Goal: Transaction & Acquisition: Subscribe to service/newsletter

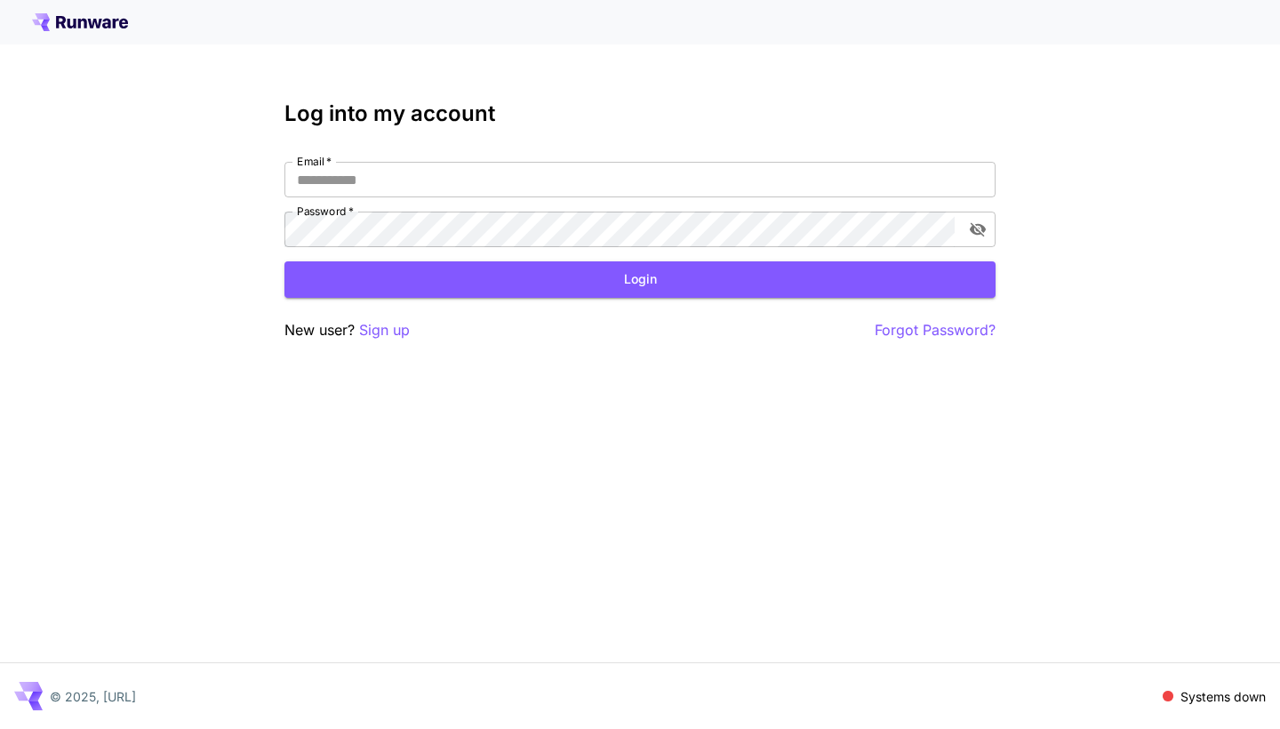
click at [100, 26] on icon at bounding box center [80, 22] width 96 height 18
click at [86, 24] on icon at bounding box center [82, 24] width 9 height 10
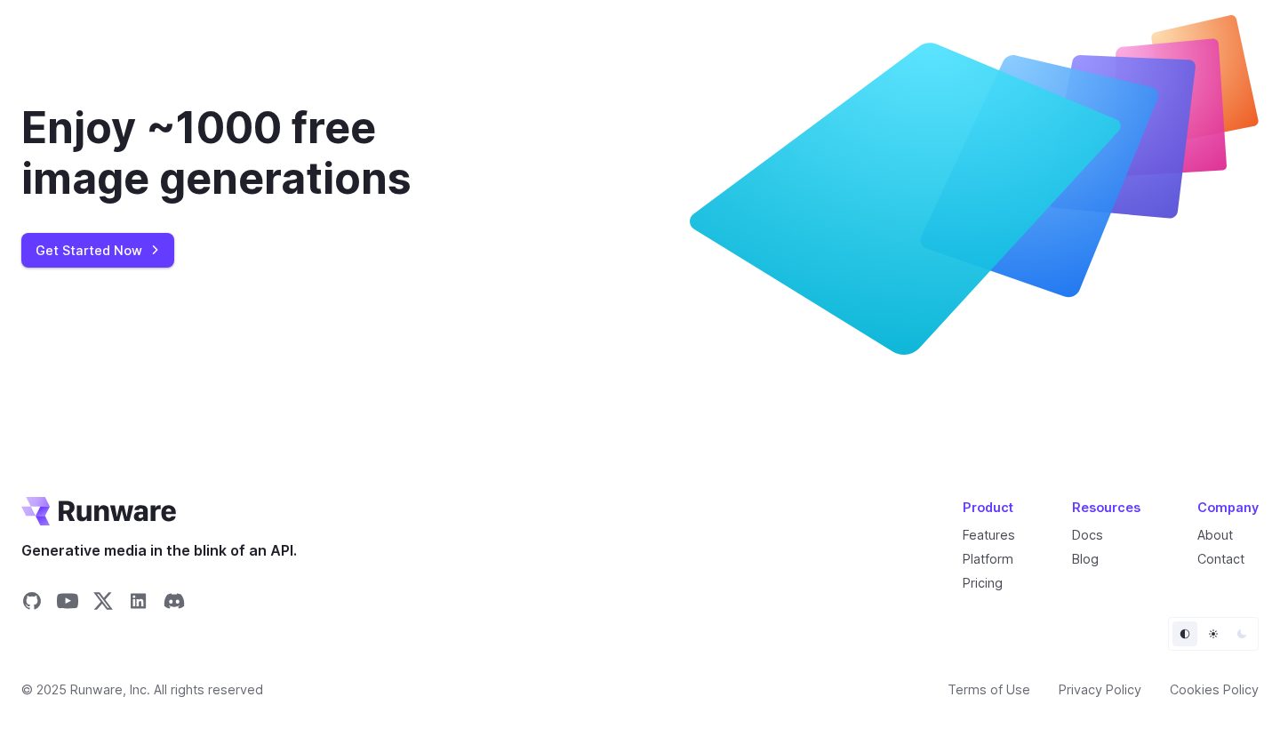
scroll to position [6588, 0]
click at [86, 259] on link "Get Started Now" at bounding box center [97, 250] width 153 height 35
click at [115, 246] on link "Get Started Now" at bounding box center [97, 250] width 153 height 35
click at [141, 256] on link "Get Started Now" at bounding box center [97, 250] width 153 height 35
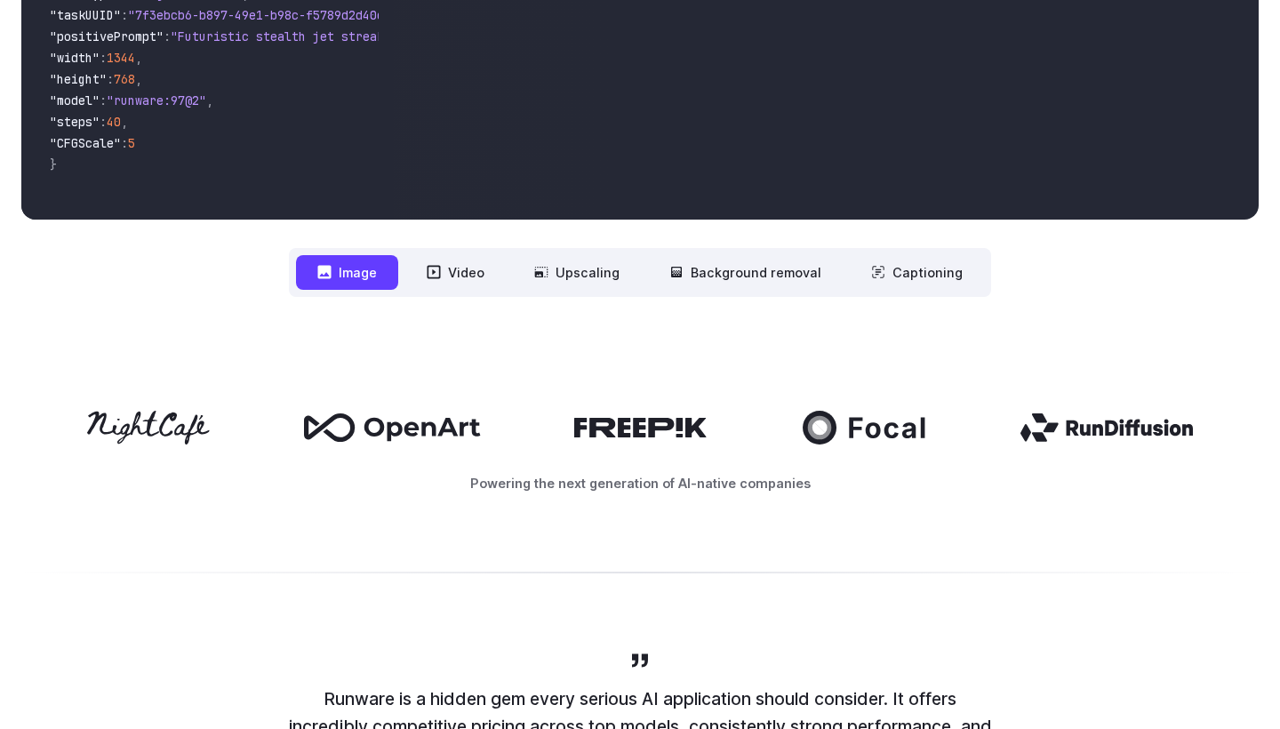
scroll to position [880, 0]
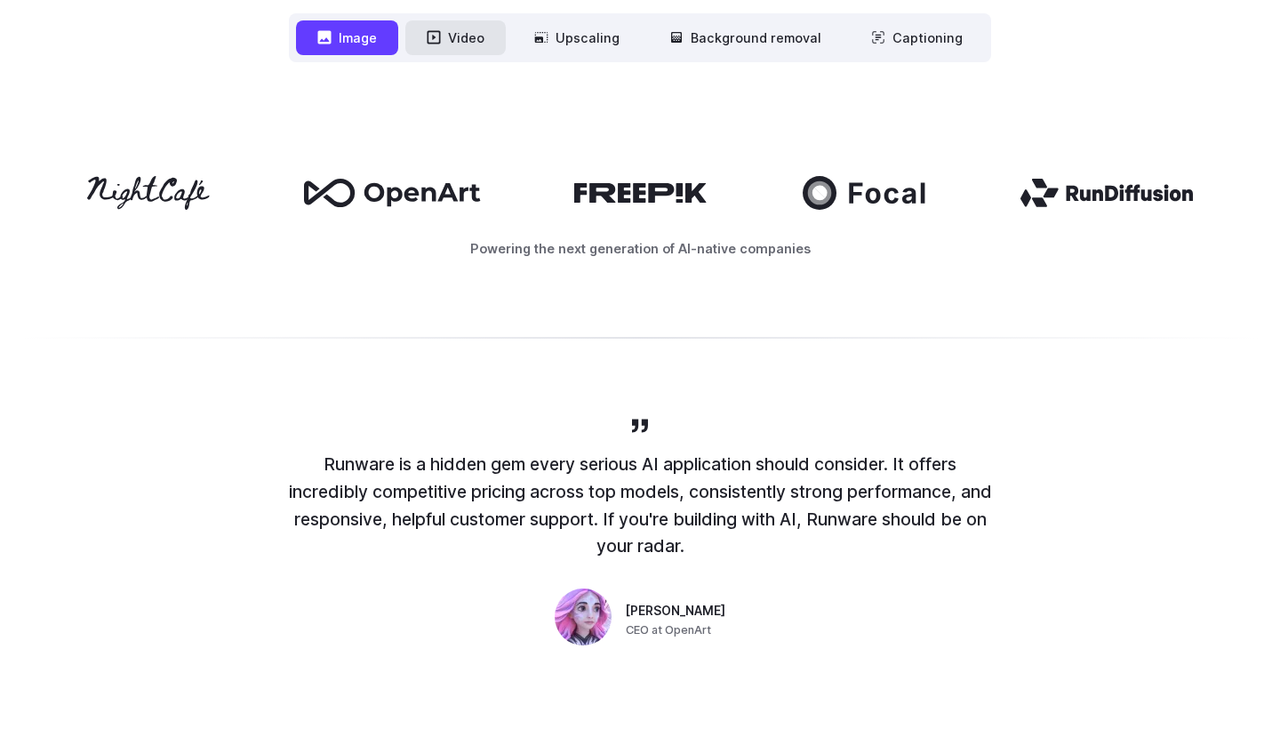
click at [441, 42] on icon at bounding box center [434, 37] width 13 height 13
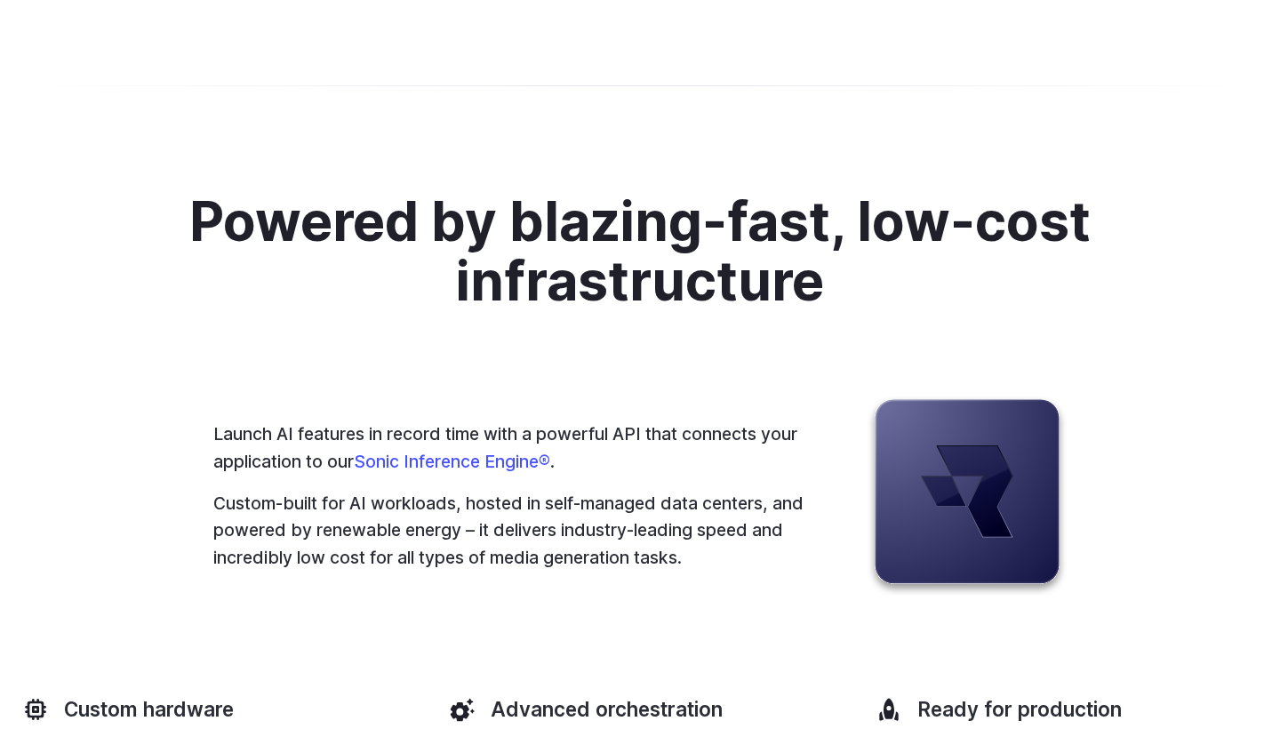
scroll to position [4166, 0]
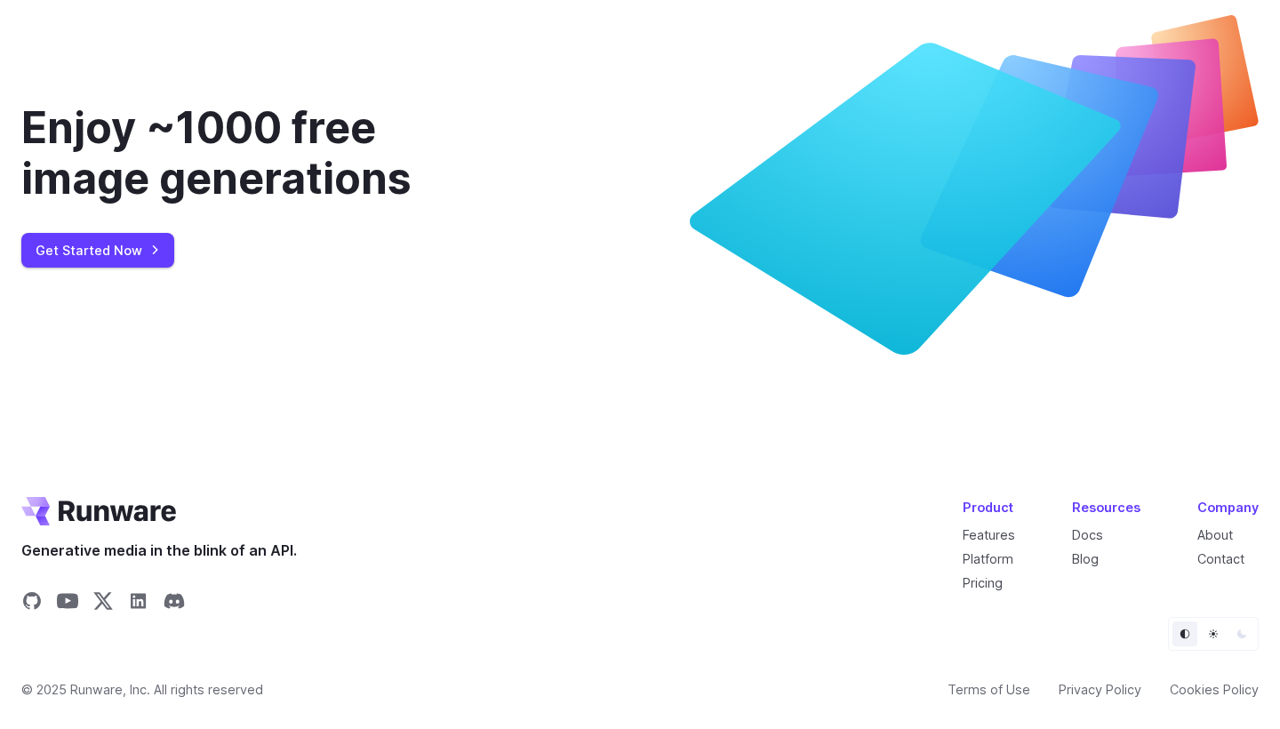
scroll to position [6588, 0]
click at [110, 238] on link "Get Started Now" at bounding box center [97, 250] width 153 height 35
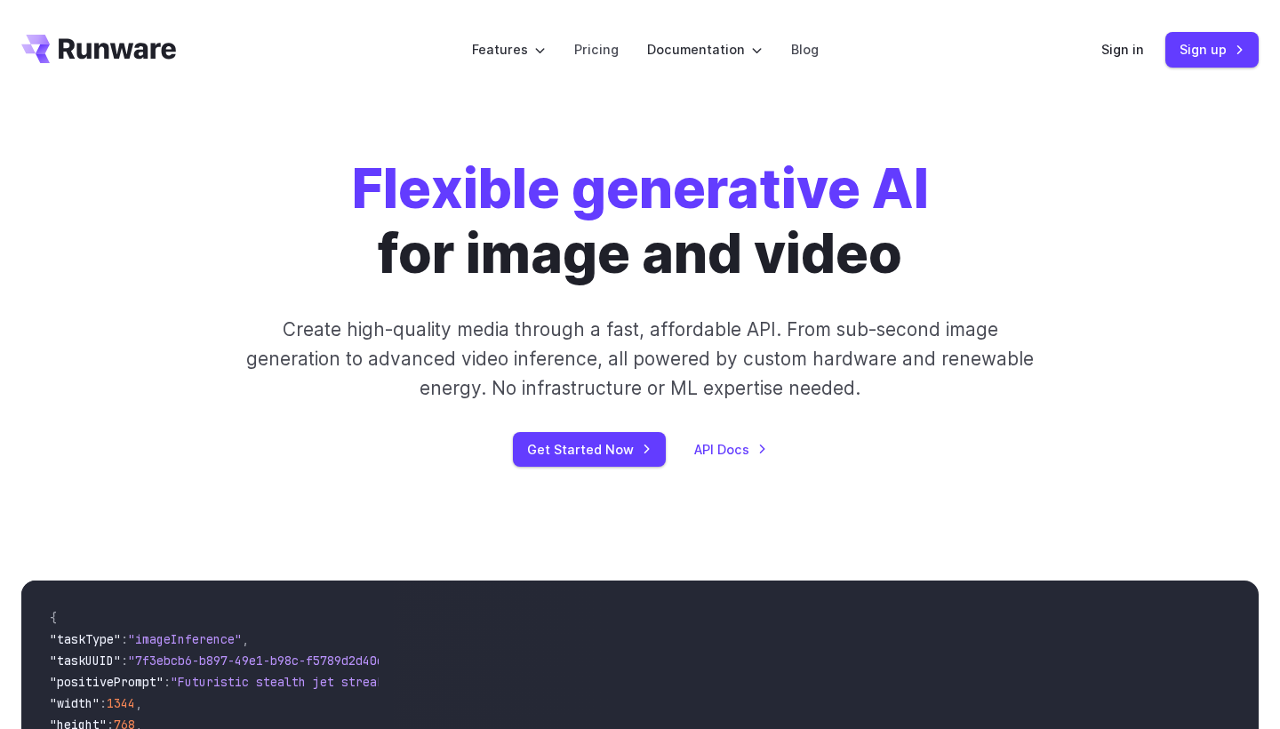
scroll to position [0, 0]
click at [610, 50] on link "Pricing" at bounding box center [596, 49] width 44 height 20
